Goal: Book appointment/travel/reservation

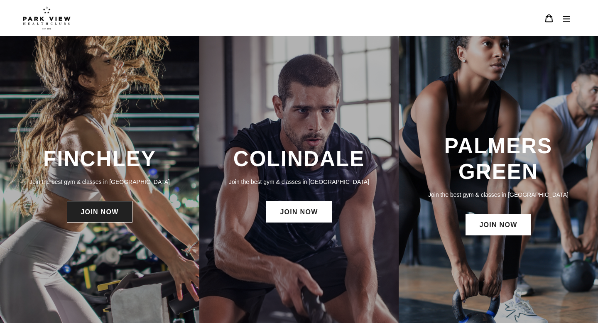
click at [107, 219] on link "JOIN NOW" at bounding box center [99, 212] width 65 height 22
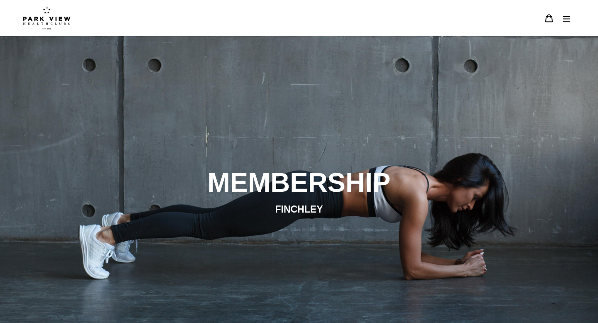
click at [568, 20] on icon "Menu" at bounding box center [567, 18] width 8 height 8
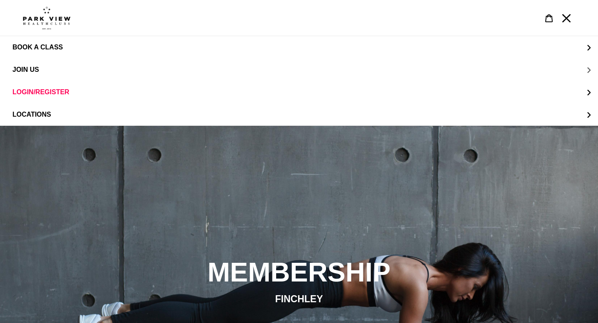
click at [30, 69] on span "JOIN US" at bounding box center [25, 69] width 27 height 7
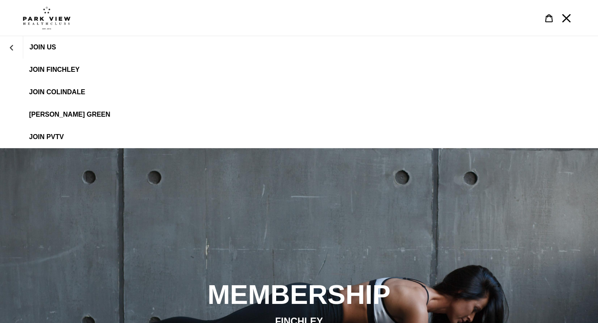
click at [55, 71] on span "JOIN FINCHLEY" at bounding box center [54, 69] width 51 height 7
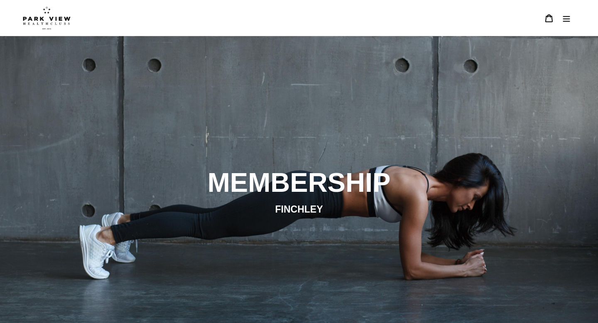
click at [569, 21] on icon "Menu" at bounding box center [566, 19] width 7 height 6
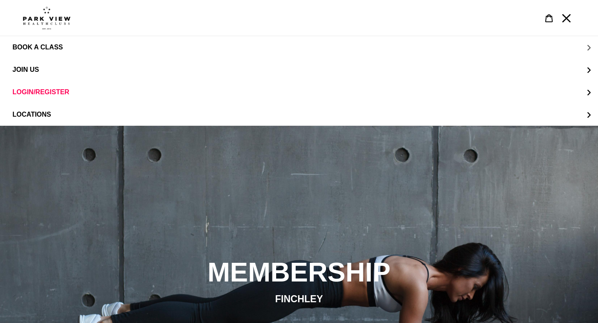
click at [62, 48] on span "BOOK A CLASS" at bounding box center [37, 47] width 50 height 7
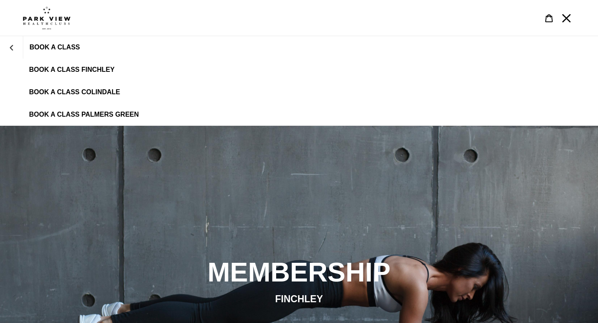
click at [89, 73] on span "BOOK A CLASS FINCHLEY" at bounding box center [72, 69] width 86 height 7
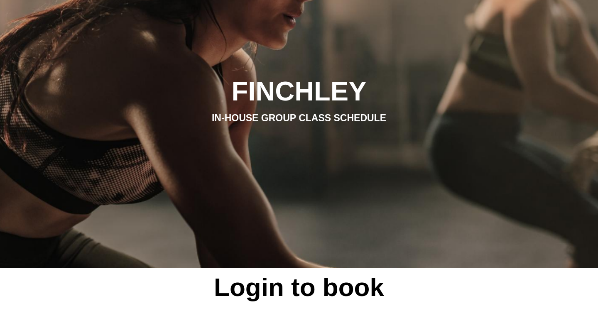
scroll to position [37, 0]
